Goal: Task Accomplishment & Management: Use online tool/utility

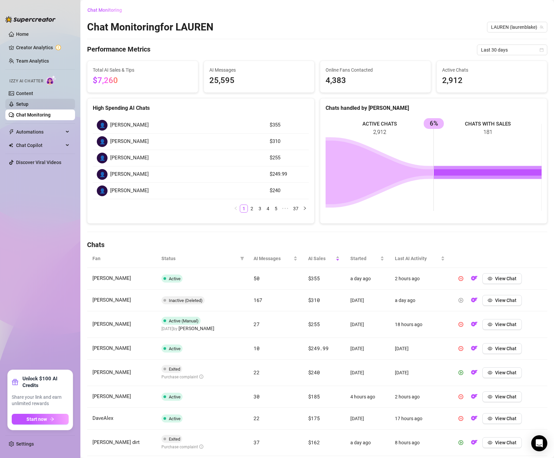
click at [28, 103] on link "Setup" at bounding box center [22, 103] width 12 height 5
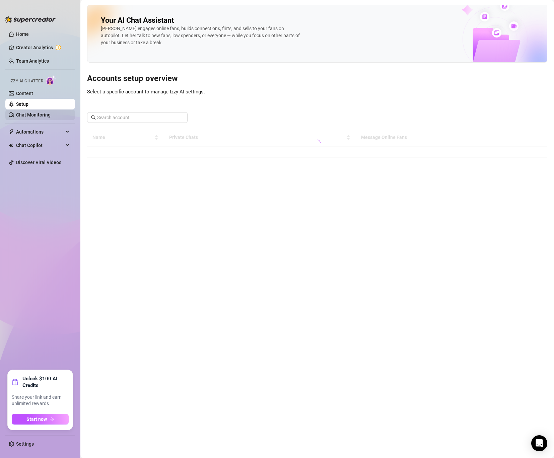
click at [25, 116] on link "Chat Monitoring" at bounding box center [33, 114] width 34 height 5
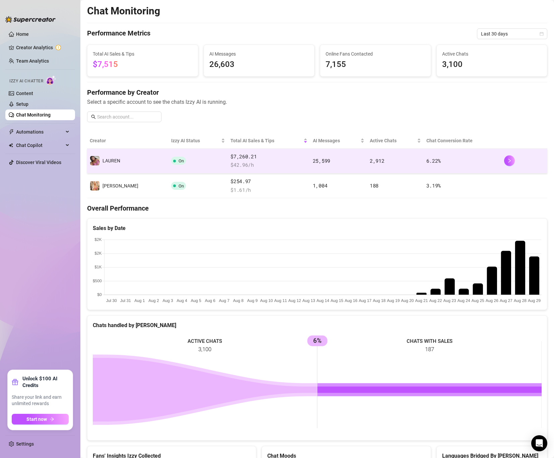
click at [140, 159] on td "️‍LAUREN" at bounding box center [127, 161] width 81 height 25
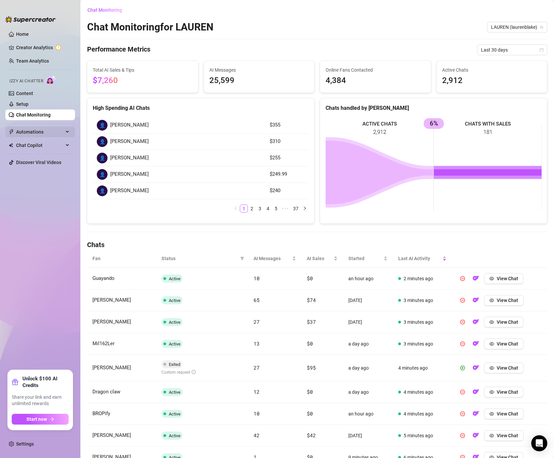
click at [28, 129] on span "Automations" at bounding box center [40, 132] width 48 height 11
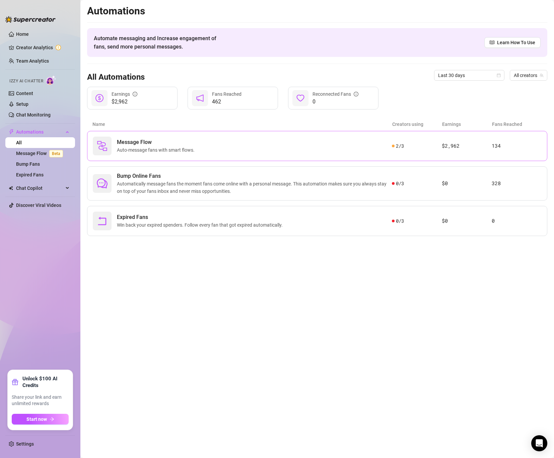
click at [171, 142] on span "Message Flow" at bounding box center [157, 142] width 80 height 8
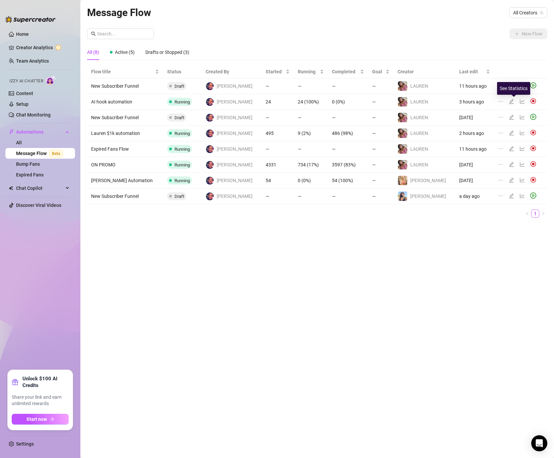
click at [519, 99] on icon "line-chart" at bounding box center [521, 101] width 5 height 5
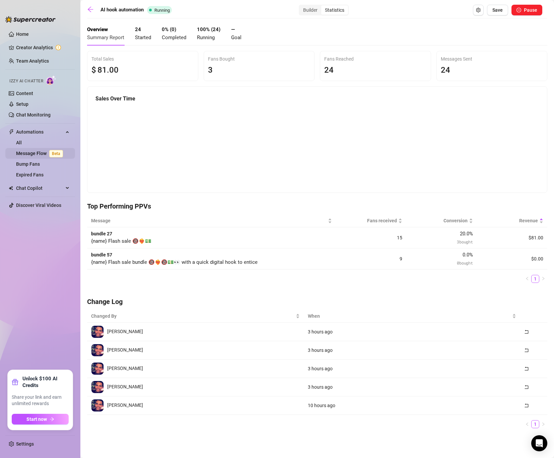
click at [39, 151] on link "Message Flow Beta" at bounding box center [41, 153] width 50 height 5
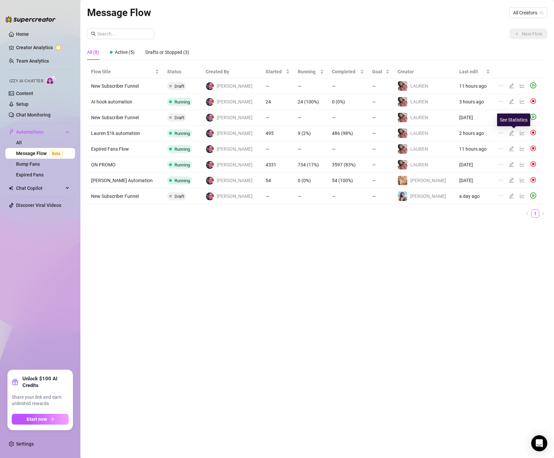
click at [519, 133] on icon "line-chart" at bounding box center [521, 132] width 5 height 5
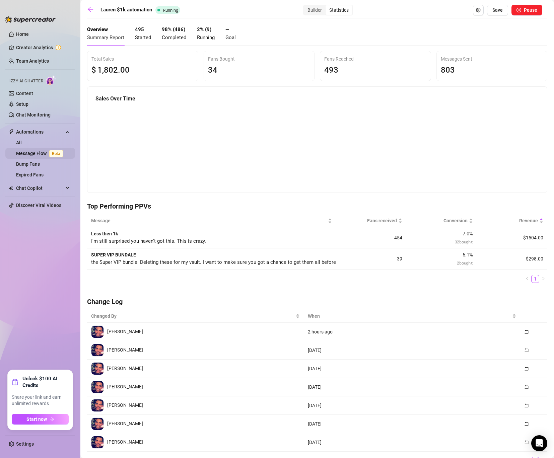
click at [33, 151] on link "Message Flow Beta" at bounding box center [41, 153] width 50 height 5
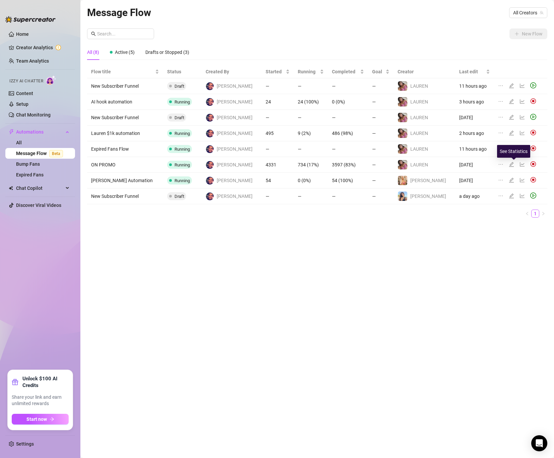
click at [520, 165] on icon "line-chart" at bounding box center [522, 164] width 5 height 4
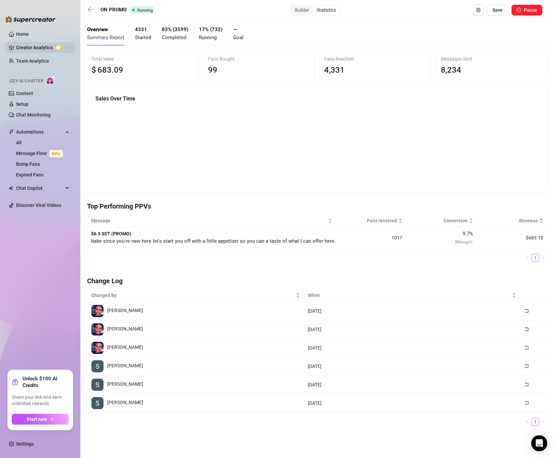
click at [33, 46] on link "Creator Analytics" at bounding box center [43, 47] width 54 height 11
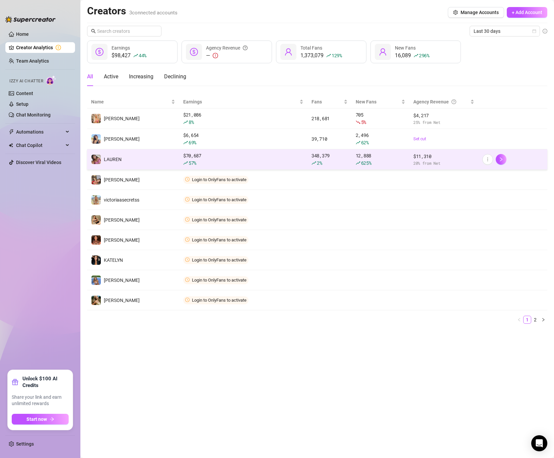
click at [236, 159] on div "$ 70,687 57 %" at bounding box center [243, 159] width 120 height 15
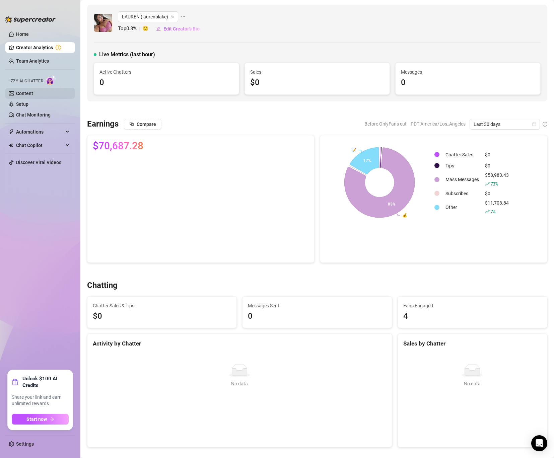
click at [29, 94] on link "Content" at bounding box center [24, 93] width 17 height 5
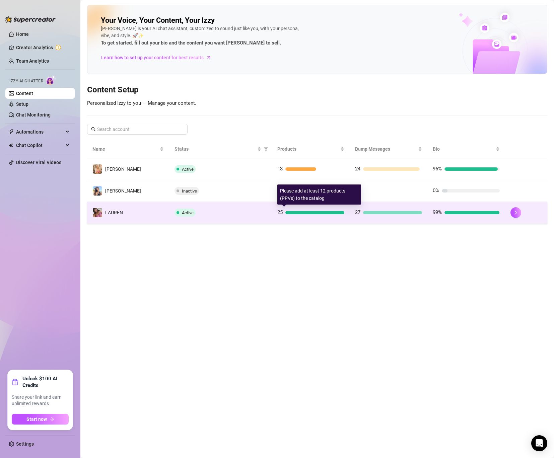
click at [300, 211] on div at bounding box center [314, 212] width 59 height 3
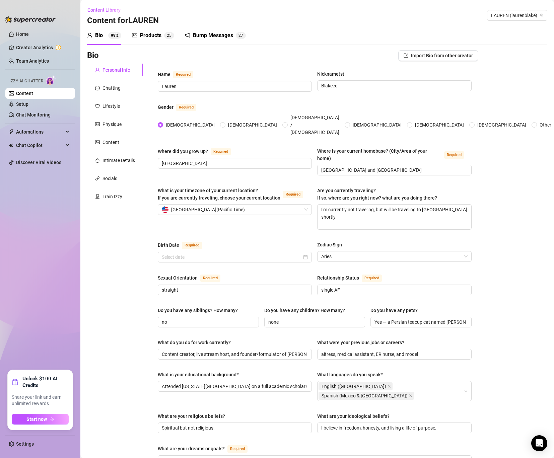
radio input "true"
type input "[DATE]"
click at [144, 37] on div "Products" at bounding box center [150, 35] width 21 height 8
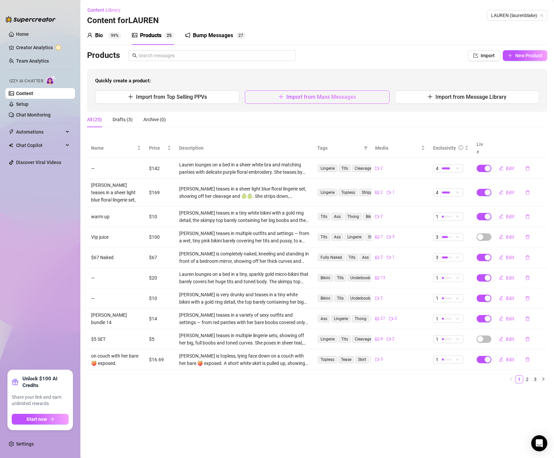
click at [345, 97] on span "Import from Mass Messages" at bounding box center [321, 97] width 70 height 6
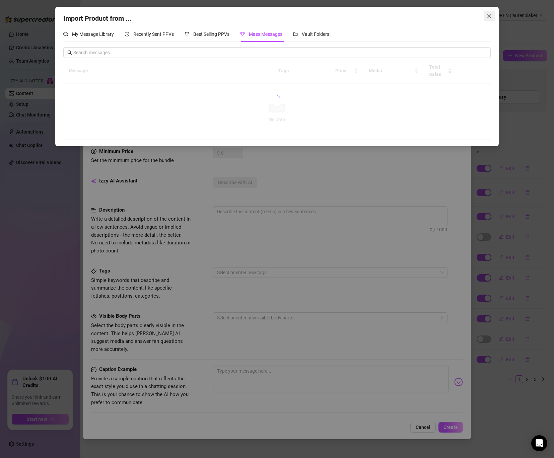
click at [491, 16] on icon "close" at bounding box center [489, 15] width 5 height 5
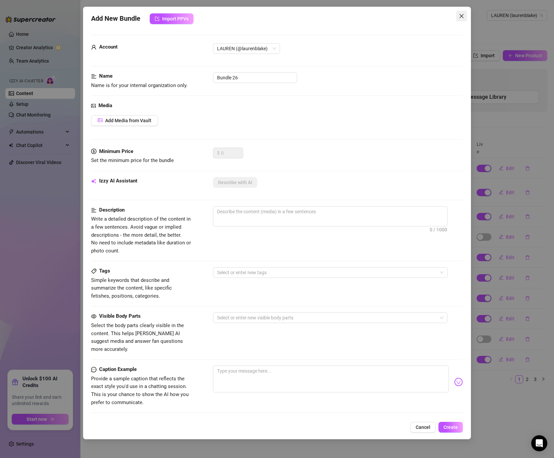
click at [463, 17] on icon "close" at bounding box center [461, 15] width 5 height 5
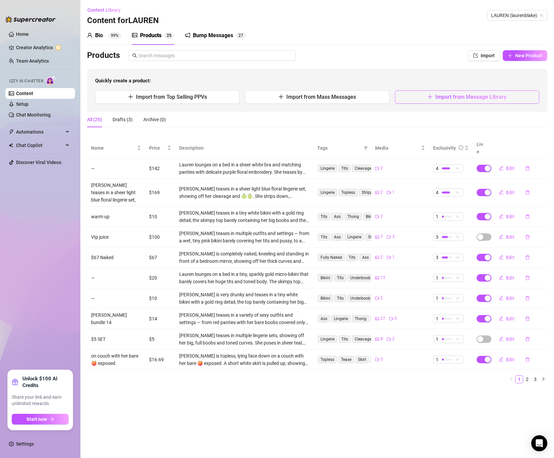
click at [426, 100] on button "Import from Message Library" at bounding box center [467, 96] width 144 height 13
type textarea "Type your message here..."
